Goal: Check status: Check status

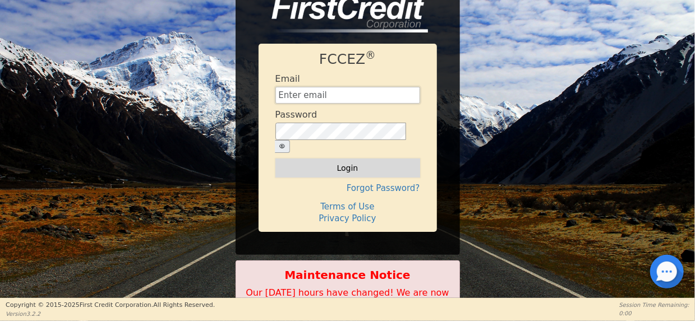
type input "[EMAIL_ADDRESS][DOMAIN_NAME]"
click at [334, 160] on button "Login" at bounding box center [347, 168] width 145 height 19
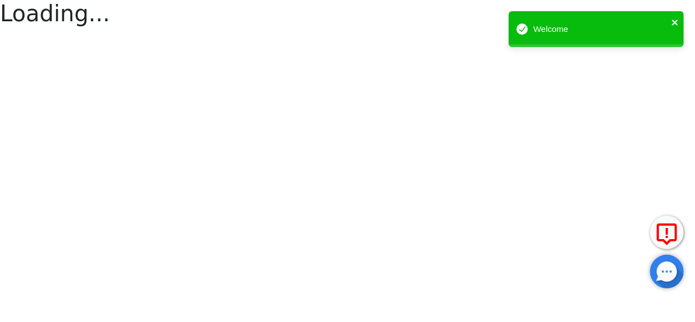
click at [676, 21] on icon "close" at bounding box center [675, 23] width 6 height 6
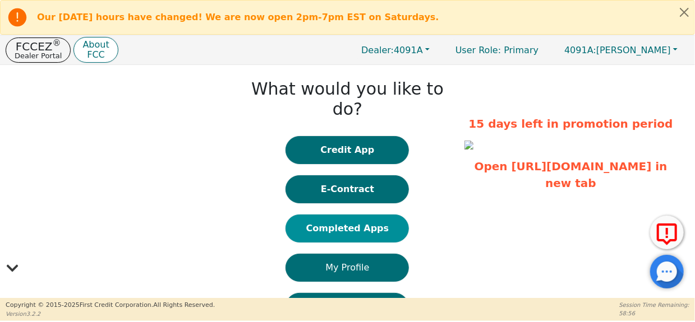
click at [364, 215] on button "Completed Apps" at bounding box center [346, 229] width 123 height 28
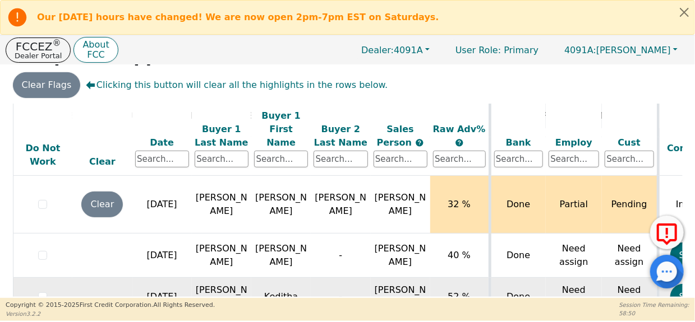
scroll to position [332, 0]
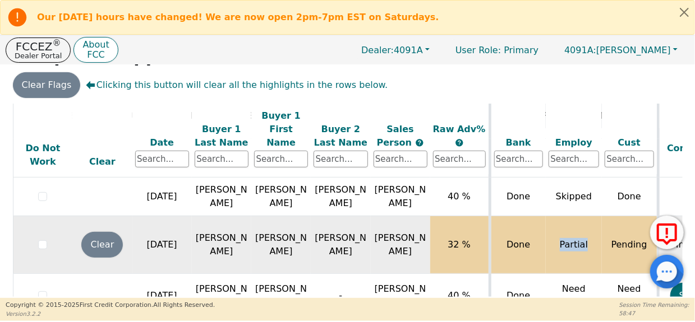
drag, startPoint x: 591, startPoint y: 201, endPoint x: 555, endPoint y: 200, distance: 36.5
click at [555, 216] on td "Partial" at bounding box center [574, 245] width 56 height 58
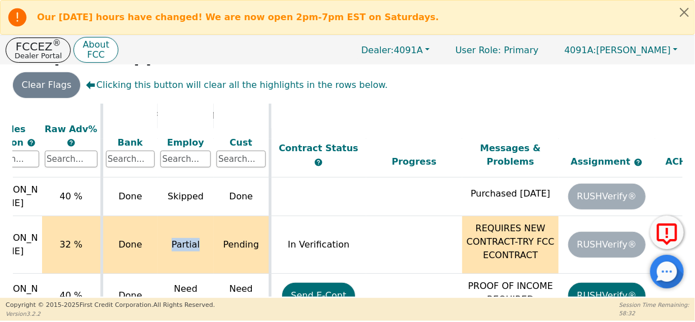
scroll to position [332, 371]
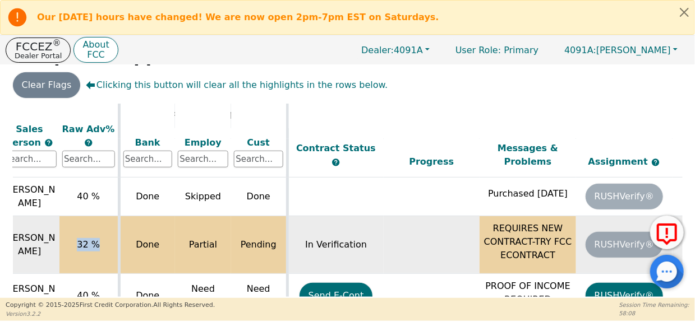
drag, startPoint x: 73, startPoint y: 199, endPoint x: 104, endPoint y: 199, distance: 30.8
click at [104, 216] on td "32 %" at bounding box center [88, 245] width 59 height 58
